Goal: Find specific page/section: Find specific page/section

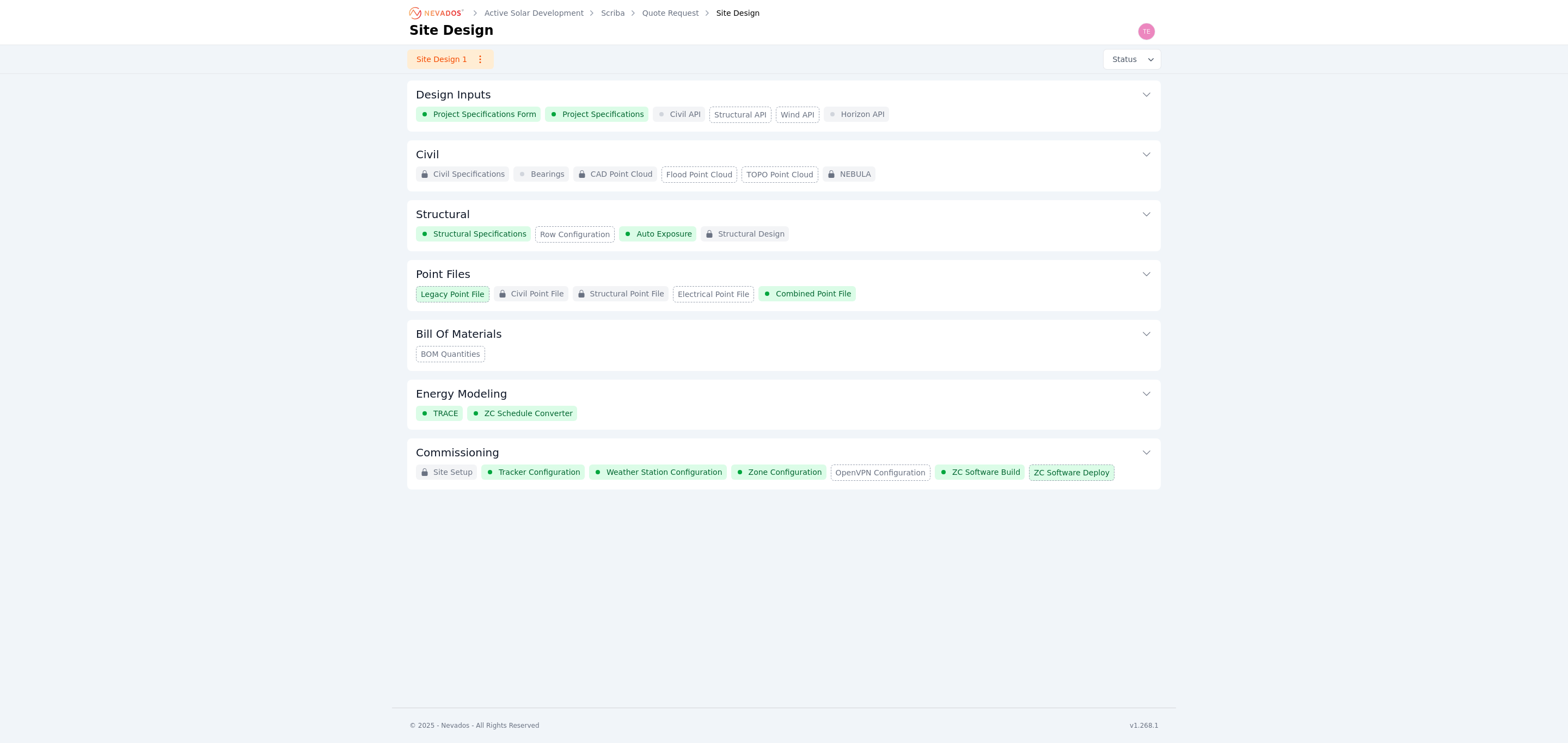
click at [851, 326] on button "Bill Of Materials" at bounding box center [784, 333] width 736 height 26
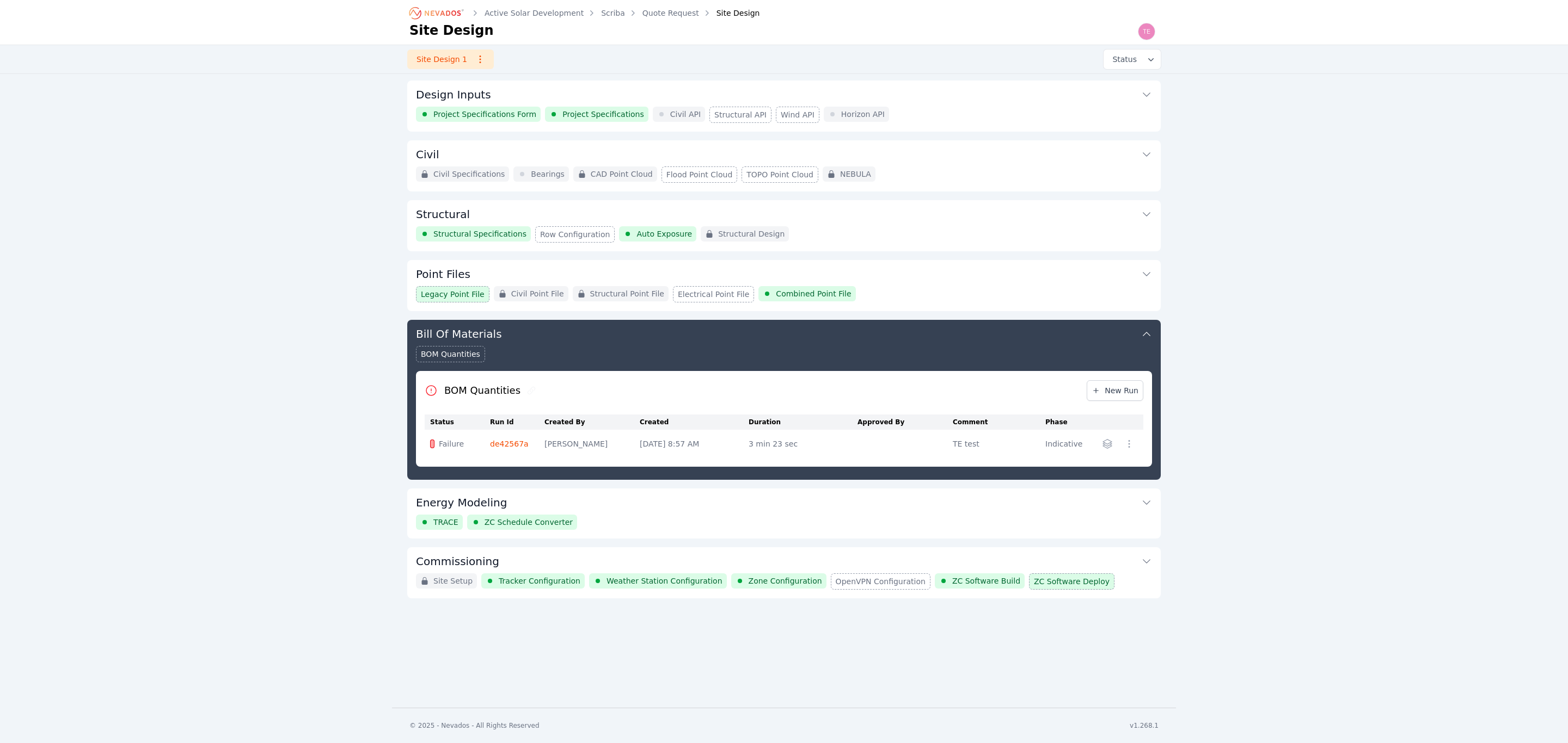
click at [851, 326] on button "Bill Of Materials" at bounding box center [784, 333] width 736 height 26
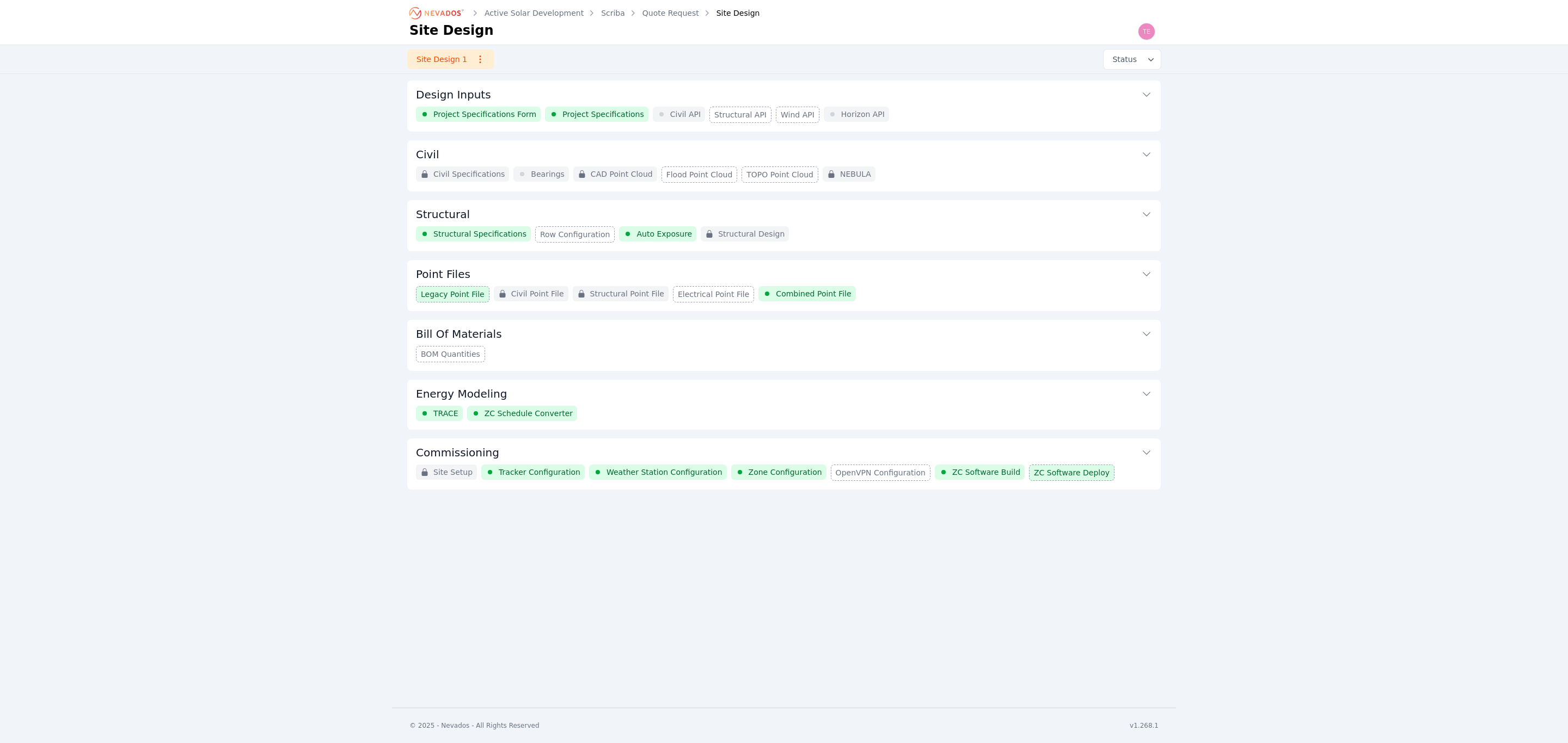
click at [943, 134] on div "Design Inputs Project Specifications Form Project Specifications Civil API Stru…" at bounding box center [784, 285] width 753 height 409
click at [943, 107] on div "Project Specifications Form Project Specifications Civil API Structural API Win…" at bounding box center [784, 115] width 736 height 17
